Goal: Task Accomplishment & Management: Use online tool/utility

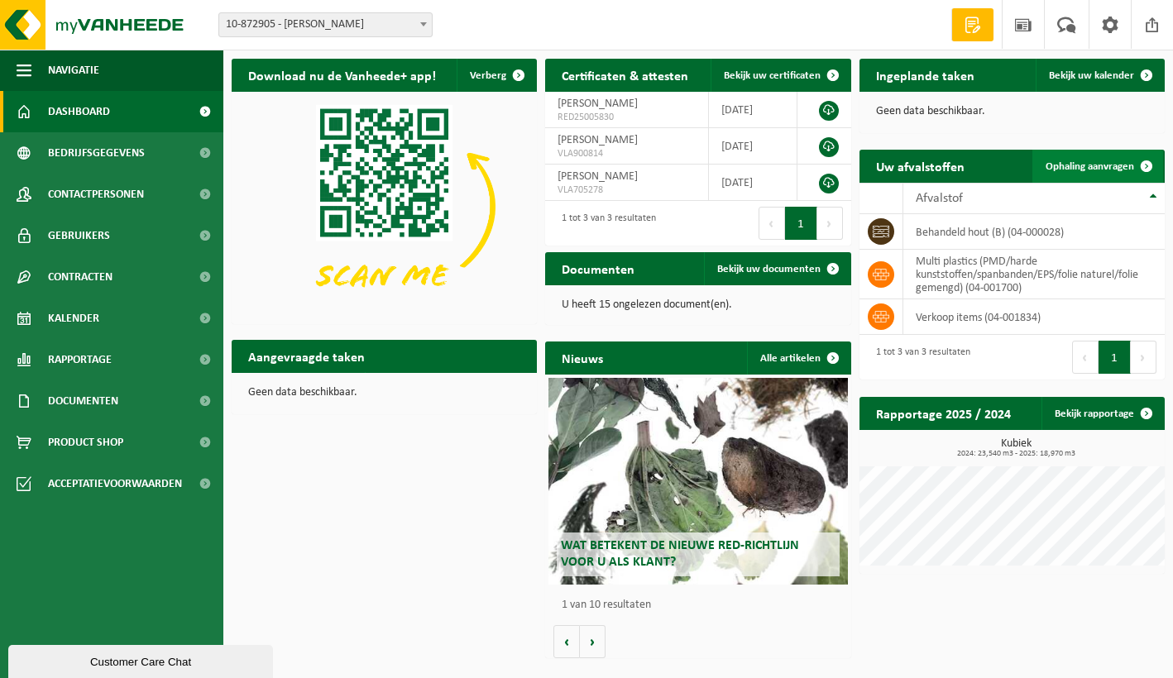
click at [1132, 167] on span at bounding box center [1146, 166] width 33 height 33
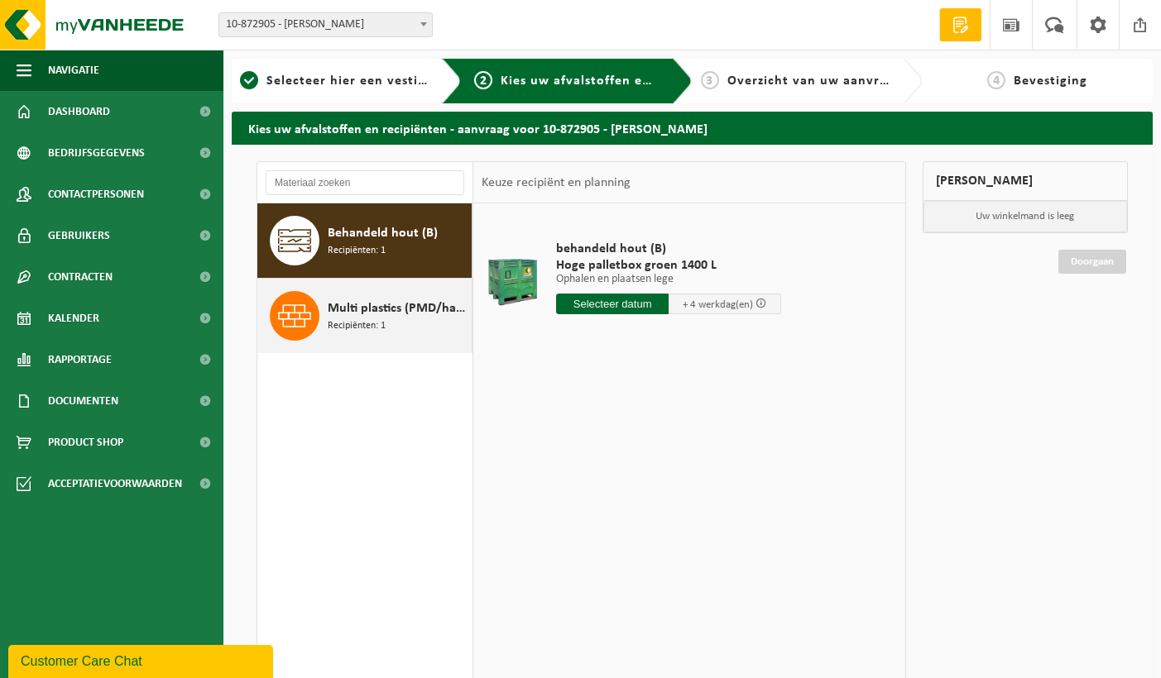
click at [325, 304] on div "Multi plastics (PMD/harde kunststoffen/spanbanden/EPS/folie naturel/folie gemen…" at bounding box center [364, 316] width 215 height 74
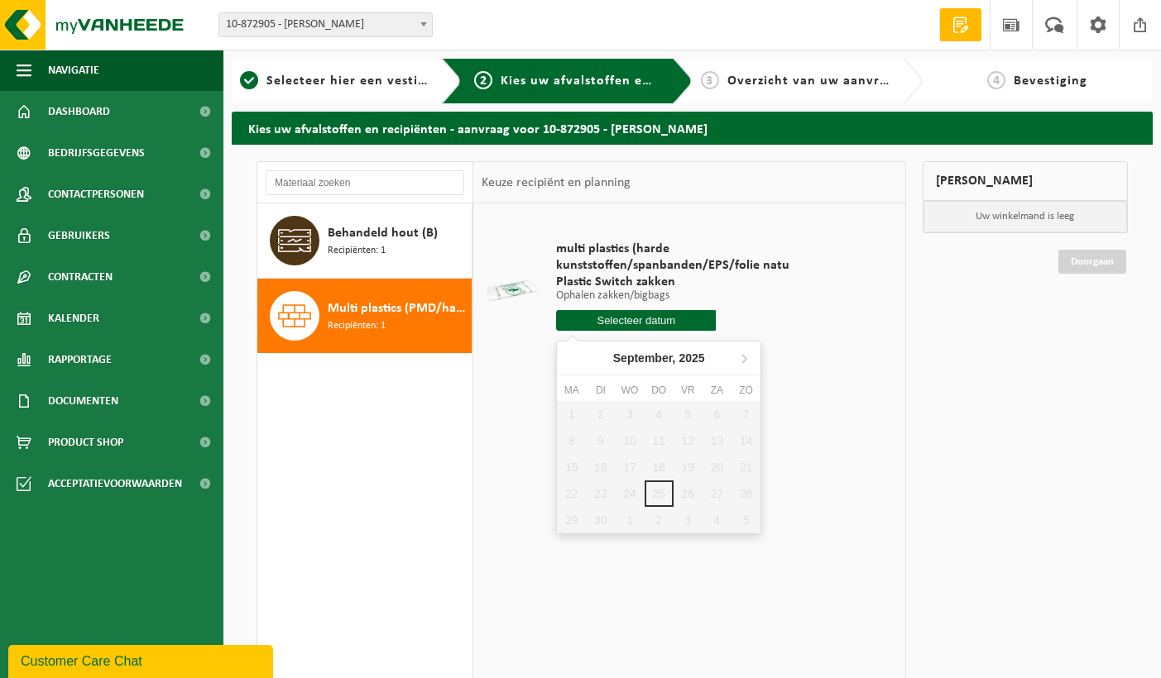
click at [656, 323] on input "text" at bounding box center [636, 320] width 160 height 21
click at [741, 360] on icon at bounding box center [743, 358] width 26 height 26
click at [626, 412] on div "1" at bounding box center [629, 414] width 29 height 26
type input "Van 2025-10-01"
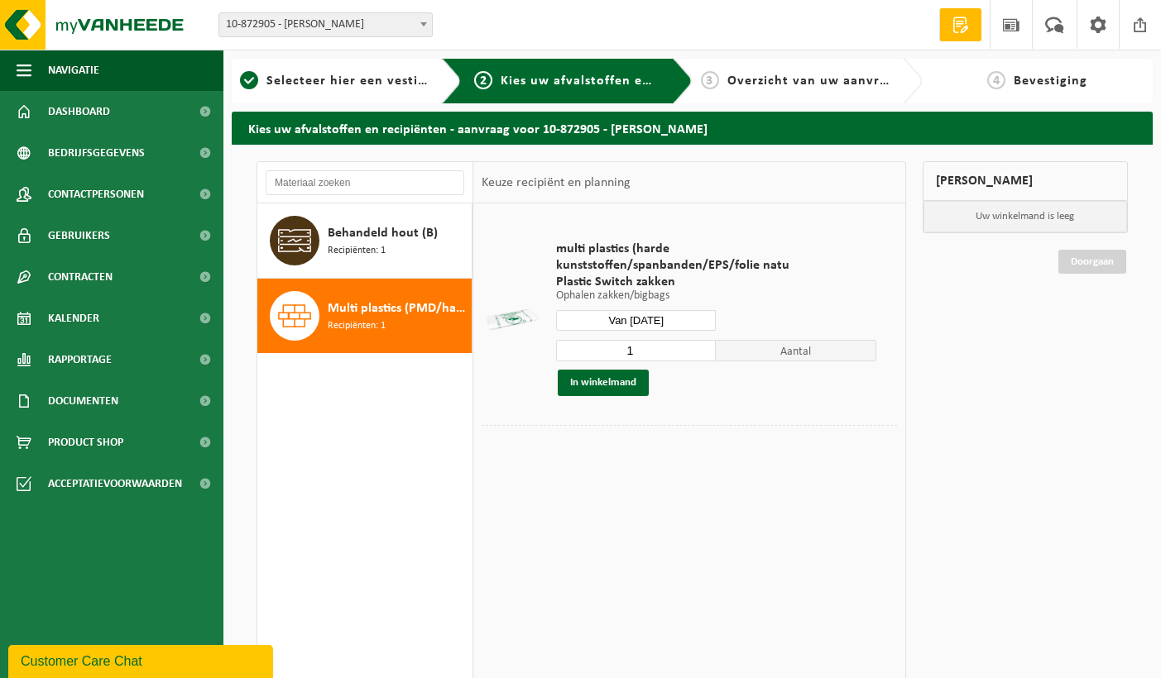
click at [637, 355] on input "1" at bounding box center [636, 351] width 160 height 22
type input "9"
click at [611, 381] on button "In winkelmand" at bounding box center [603, 383] width 91 height 26
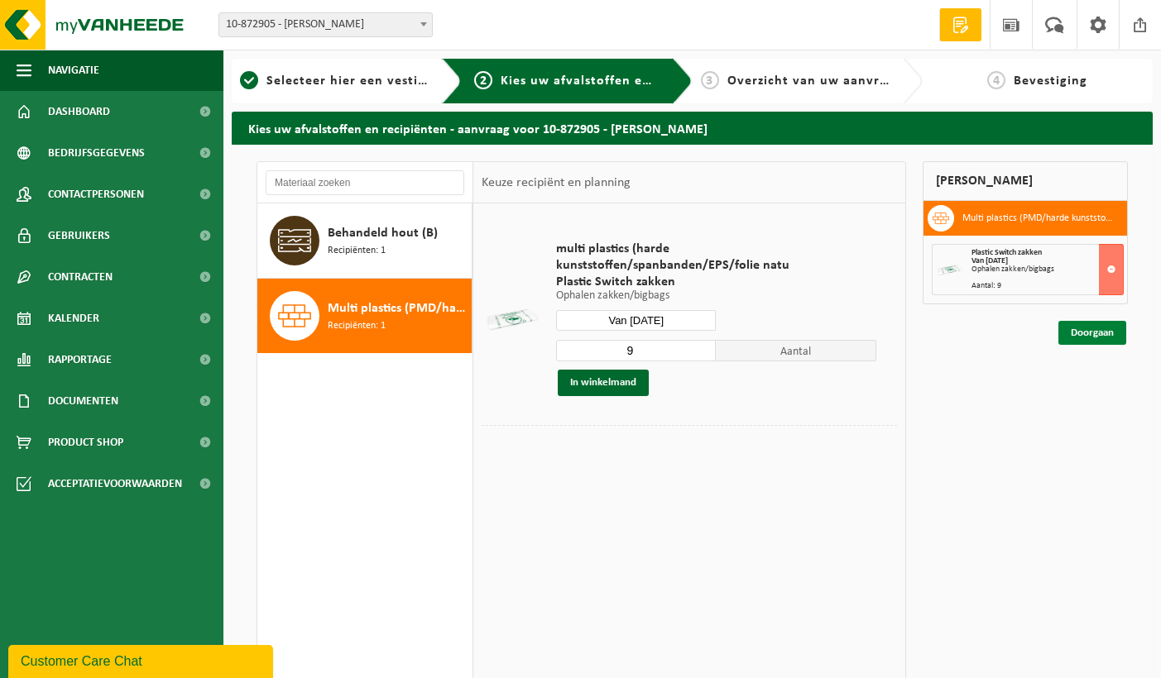
click at [1080, 328] on link "Doorgaan" at bounding box center [1092, 333] width 68 height 24
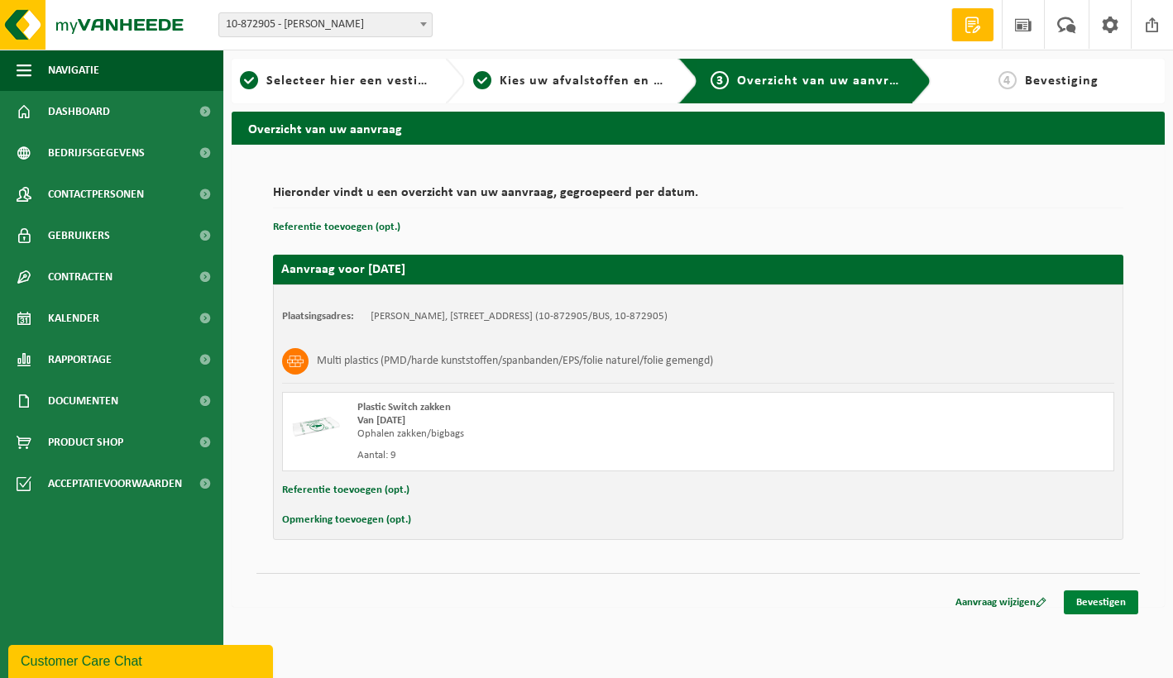
click at [1116, 602] on link "Bevestigen" at bounding box center [1101, 603] width 74 height 24
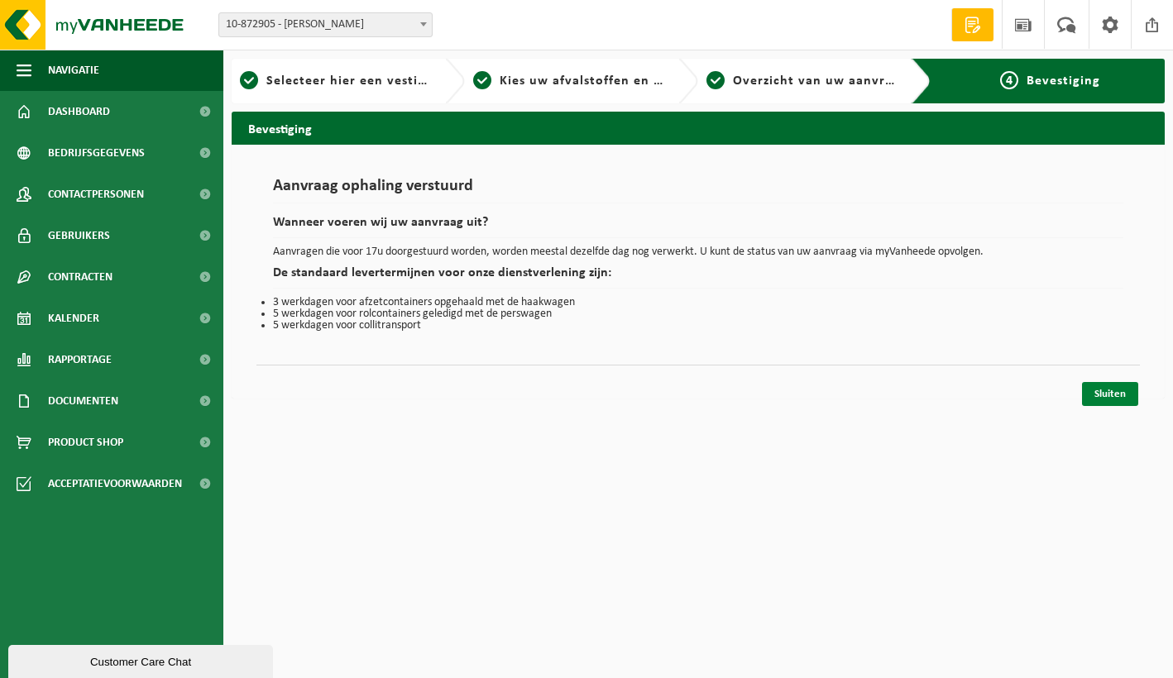
click at [1111, 387] on link "Sluiten" at bounding box center [1110, 394] width 56 height 24
